Goal: Task Accomplishment & Management: Use online tool/utility

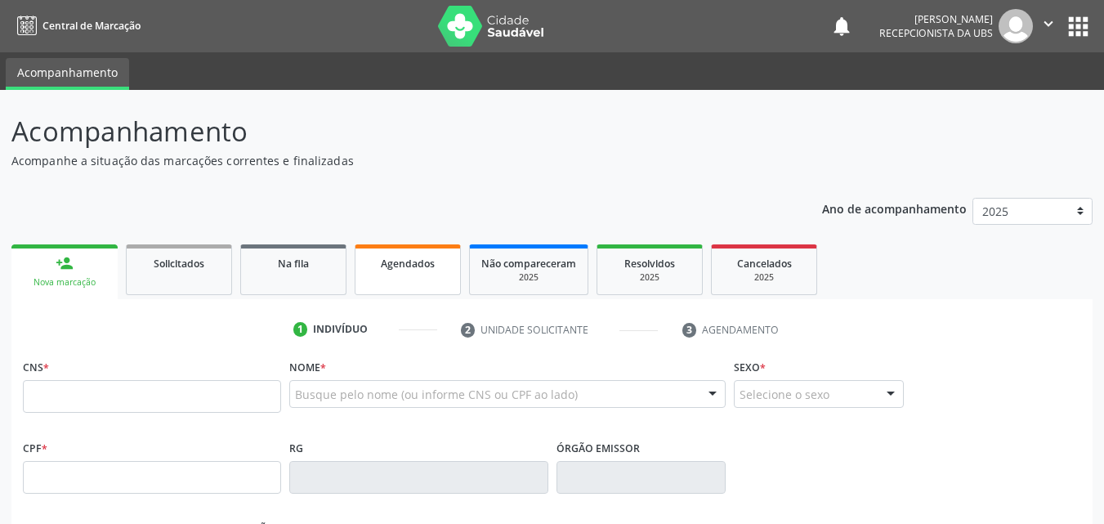
click at [388, 278] on link "Agendados" at bounding box center [408, 269] width 106 height 51
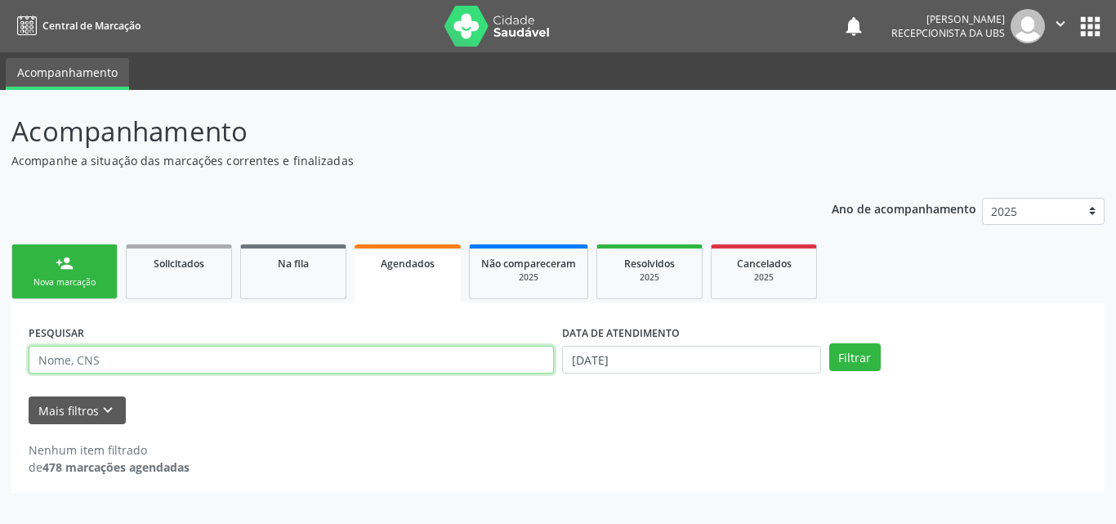
click at [347, 365] on input "text" at bounding box center [292, 360] width 526 height 28
type input "701409657327031"
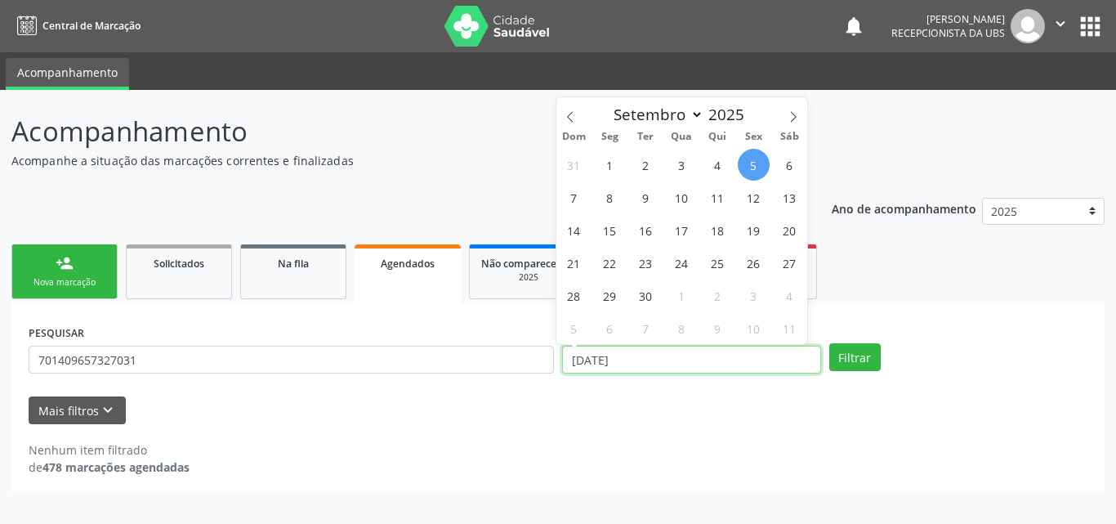
click at [664, 364] on input "[DATE]" at bounding box center [691, 360] width 259 height 28
click at [747, 264] on span "26" at bounding box center [754, 263] width 32 height 32
type input "[DATE]"
click at [758, 269] on span "26" at bounding box center [754, 263] width 32 height 32
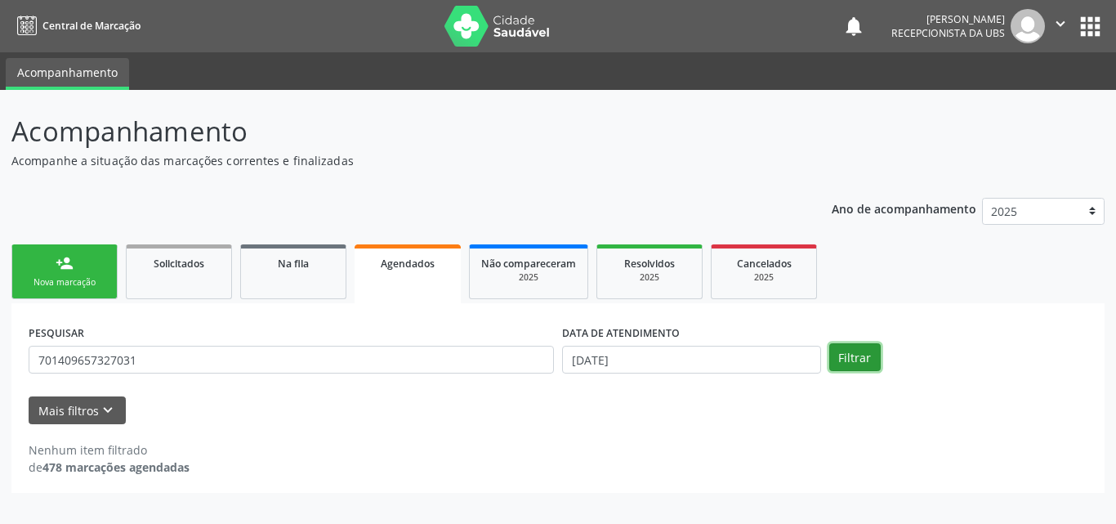
click at [847, 359] on button "Filtrar" at bounding box center [855, 357] width 51 height 28
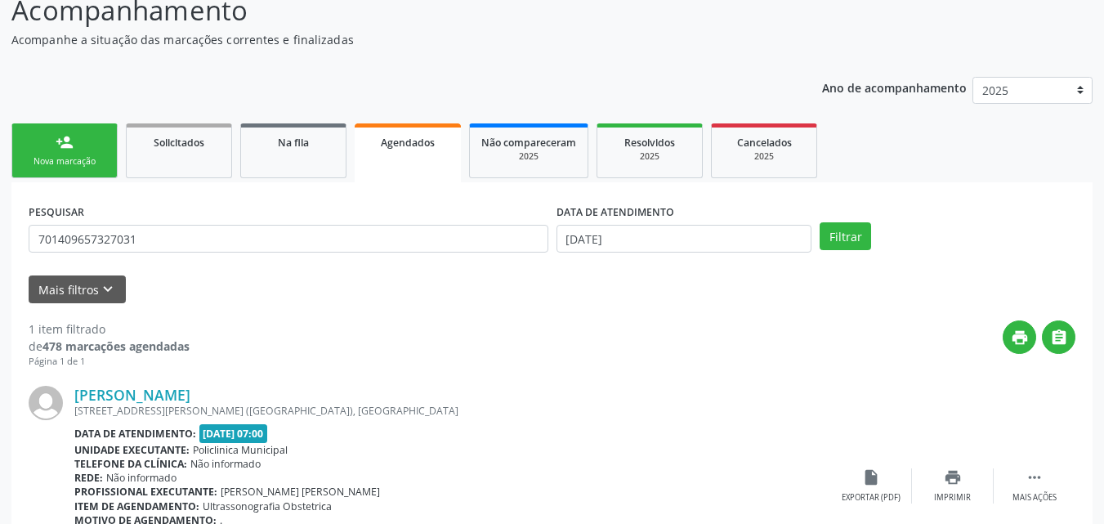
scroll to position [229, 0]
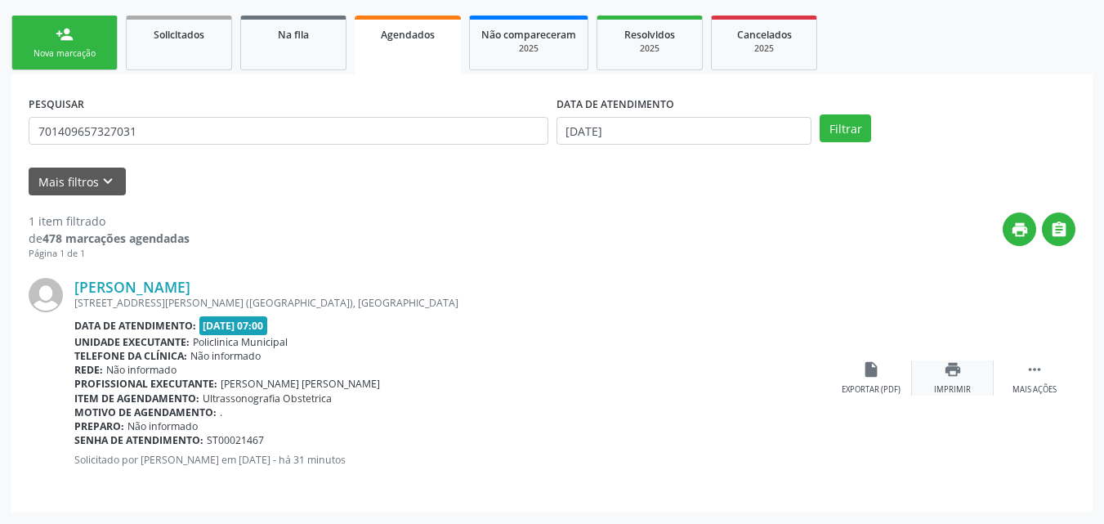
click at [935, 382] on div "print Imprimir" at bounding box center [953, 377] width 82 height 35
